Goal: Task Accomplishment & Management: Manage account settings

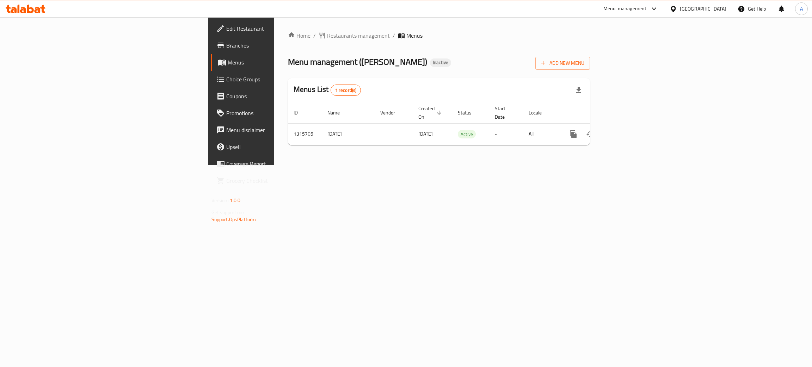
click at [274, 165] on div "Home / Restaurants management / Menus Menu management ( [PERSON_NAME] ) Inactiv…" at bounding box center [439, 91] width 330 height 148
click at [627, 131] on icon "enhanced table" at bounding box center [624, 134] width 6 height 6
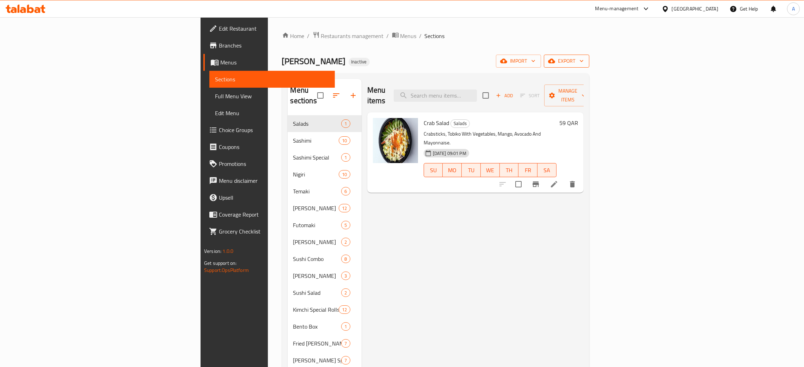
click at [585, 63] on icon "button" at bounding box center [581, 60] width 7 height 7
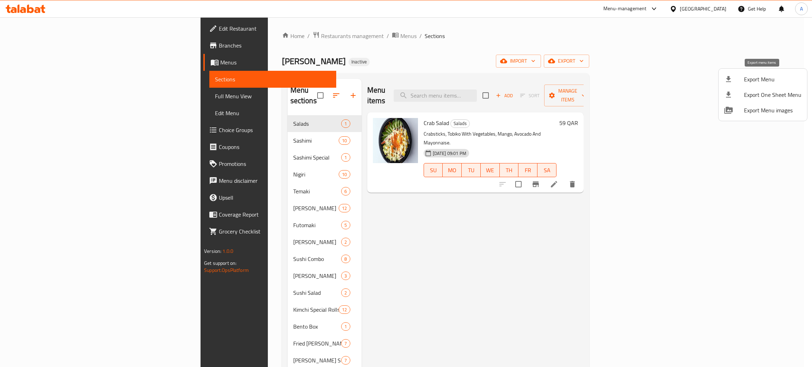
click at [759, 75] on span "Export Menu" at bounding box center [772, 79] width 57 height 8
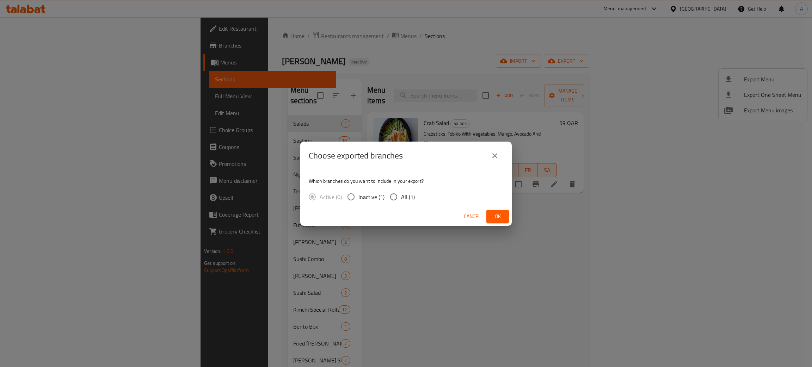
click at [501, 215] on span "Ok" at bounding box center [497, 216] width 11 height 9
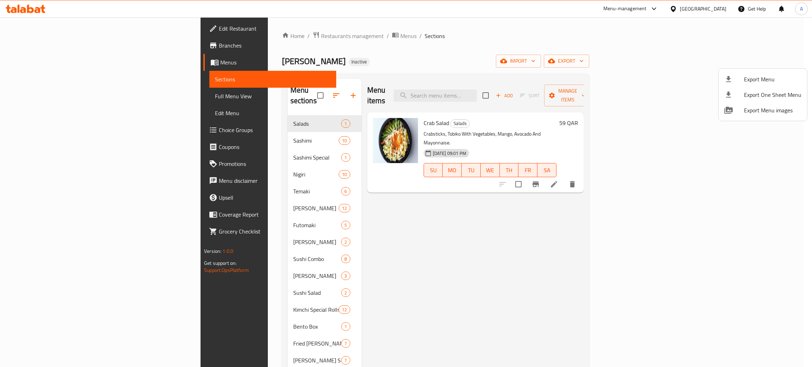
click at [268, 195] on div at bounding box center [406, 183] width 812 height 367
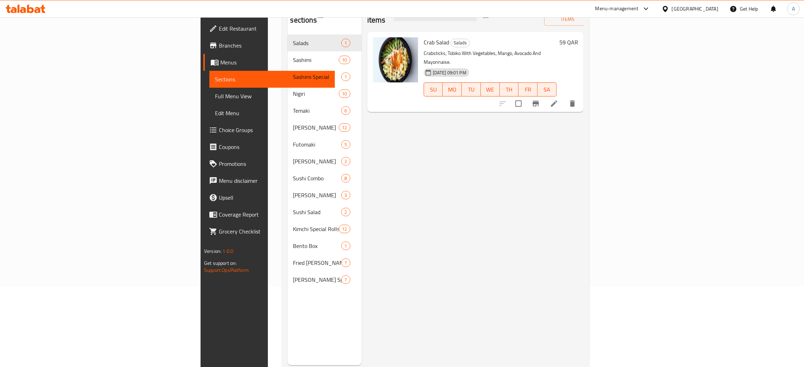
scroll to position [99, 0]
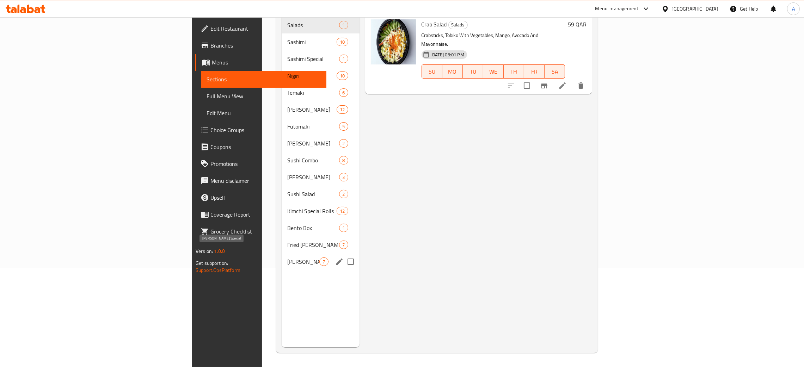
click at [287, 258] on span "[PERSON_NAME] Special" at bounding box center [303, 262] width 32 height 8
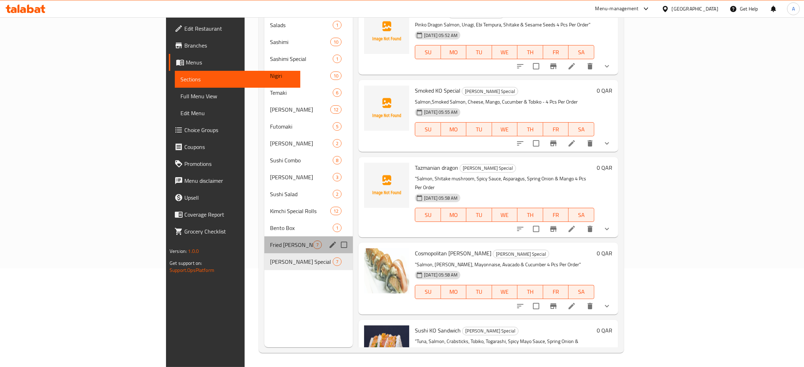
click at [264, 237] on div "Fried [PERSON_NAME] 7" at bounding box center [308, 245] width 88 height 17
